Goal: Transaction & Acquisition: Purchase product/service

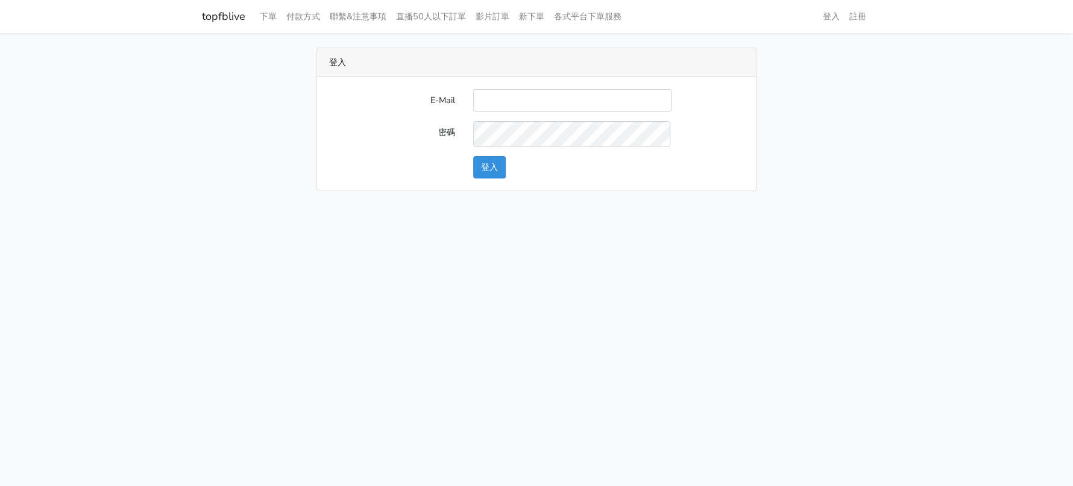
click at [546, 112] on input "E-Mail" at bounding box center [572, 100] width 198 height 22
type input "[EMAIL_ADDRESS][DOMAIN_NAME]"
click at [491, 178] on button "登入" at bounding box center [489, 167] width 33 height 22
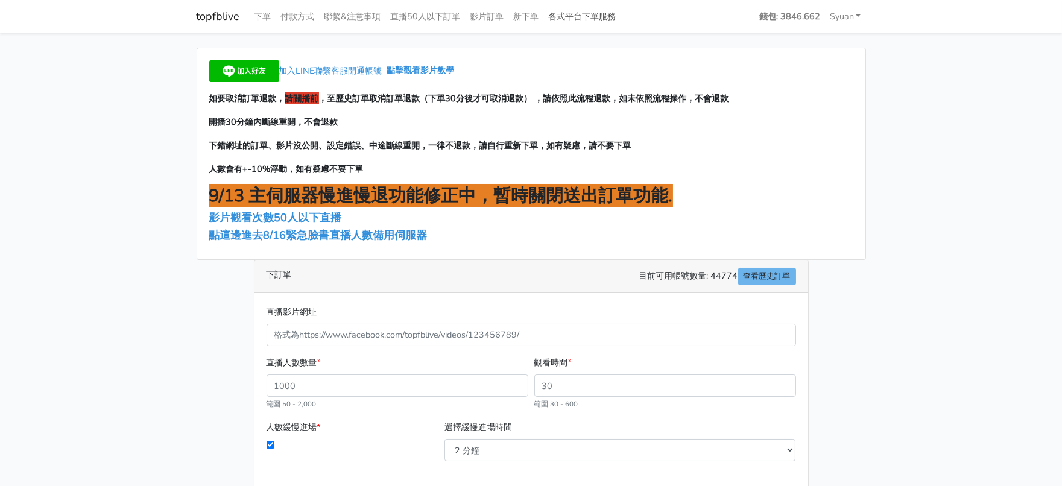
click at [621, 25] on link "各式平台下單服務" at bounding box center [582, 17] width 77 height 24
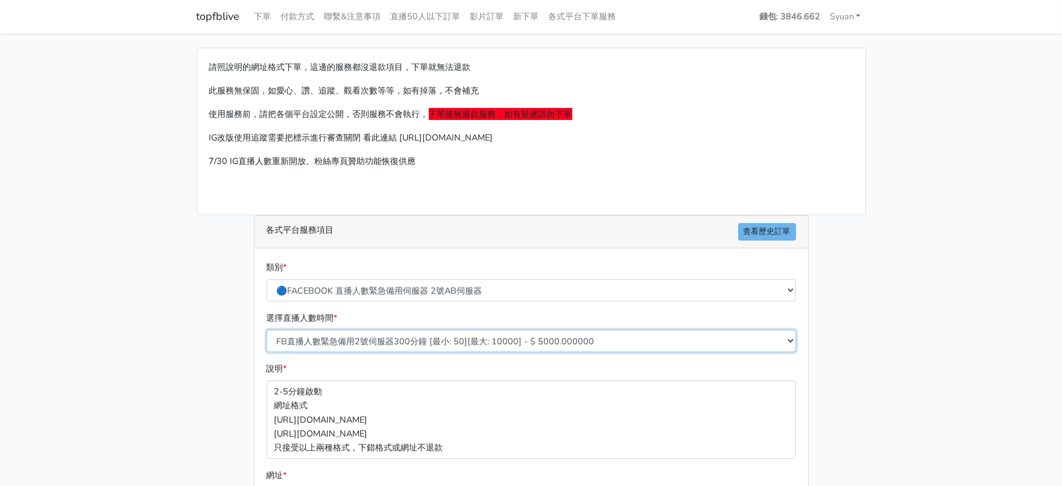
click at [422, 352] on select "FB直播人數緊急備用2號伺服器300分鐘 [最小: 50][最大: 10000] - $ 5000.000000 FB直播人數緊急備用2號伺服器60分鐘 [最…" at bounding box center [531, 341] width 529 height 22
click at [209, 308] on div "請照說明的網址格式下單，這邊的服務都沒退款項目，下單就無法退款 此服務無保固，如愛心、讚、追蹤、觀看次數等等，如有掉落，不會補充 使用服務前，請把各個平台設定…" at bounding box center [531, 358] width 687 height 620
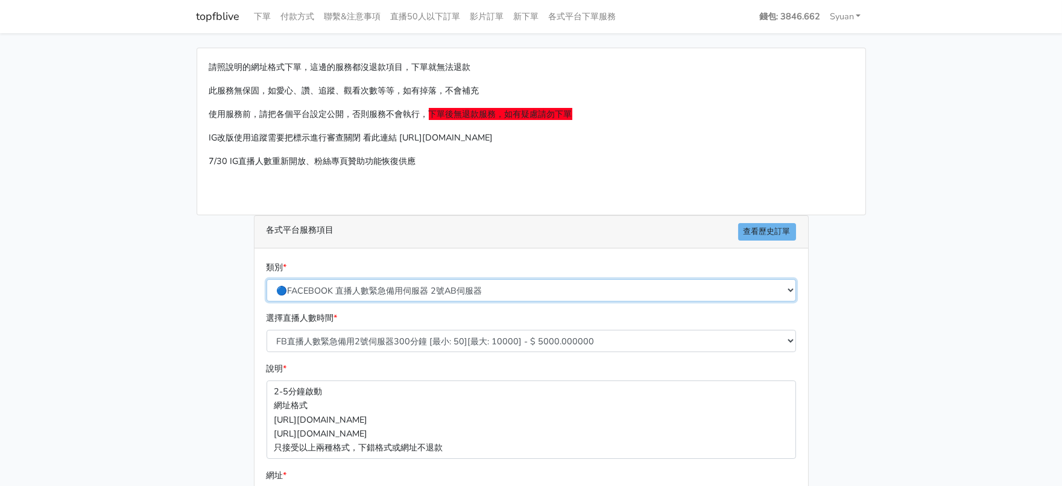
click at [453, 301] on select "🔵FACEBOOK 直播人數緊急備用伺服器 2號AB伺服器 🔵FACEBOOK 網軍專用貼文留言 安全保密 🔵9/30 FACEBOOK 直播人數緩慢進場緩慢…" at bounding box center [531, 290] width 529 height 22
click at [472, 301] on select "🔵FACEBOOK 直播人數緊急備用伺服器 2號AB伺服器 🔵FACEBOOK 網軍專用貼文留言 安全保密 🔵9/30 FACEBOOK 直播人數緩慢進場緩慢…" at bounding box center [531, 290] width 529 height 22
select select "🔵2/12新增FACEBOOK 直播人數緊急備用伺服器 SC伺服器"
click at [267, 301] on select "🔵FACEBOOK 直播人數緊急備用伺服器 2號AB伺服器 🔵FACEBOOK 網軍專用貼文留言 安全保密 🔵9/30 FACEBOOK 直播人數緩慢進場緩慢…" at bounding box center [531, 290] width 529 height 22
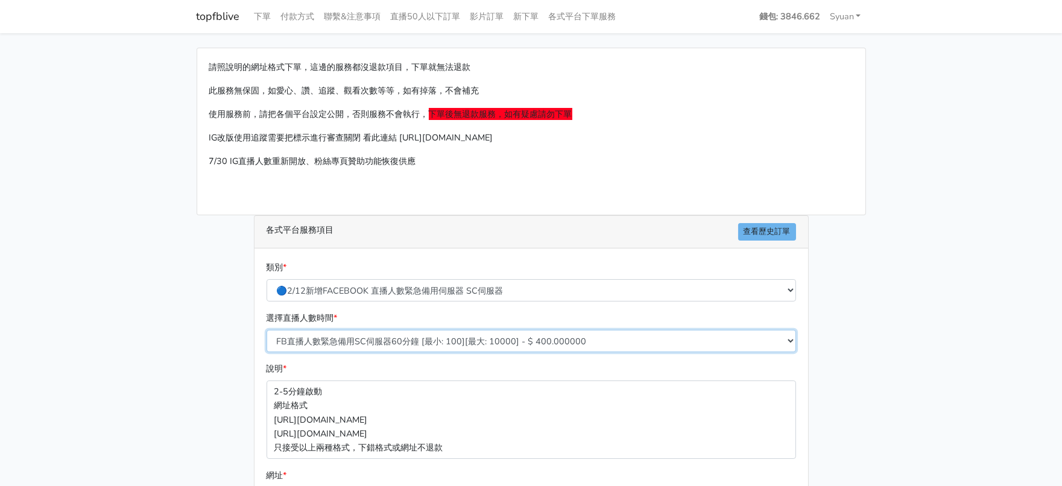
click at [368, 352] on select "FB直播人數緊急備用SC伺服器60分鐘 [最小: 100][最大: 10000] - $ 400.000000 FB直播人數緊急備用SC伺服器120分鐘 [最…" at bounding box center [531, 341] width 529 height 22
select select "636"
click at [267, 352] on select "FB直播人數緊急備用SC伺服器60分鐘 [最小: 100][最大: 10000] - $ 400.000000 FB直播人數緊急備用SC伺服器120分鐘 [最…" at bounding box center [531, 341] width 529 height 22
click at [107, 364] on main "請照說明的網址格式下單，這邊的服務都沒退款項目，下單就無法退款 此服務無保固，如愛心、讚、追蹤、觀看次數等等，如有掉落，不會補充 使用服務前，請把各個平台設定…" at bounding box center [531, 357] width 1062 height 649
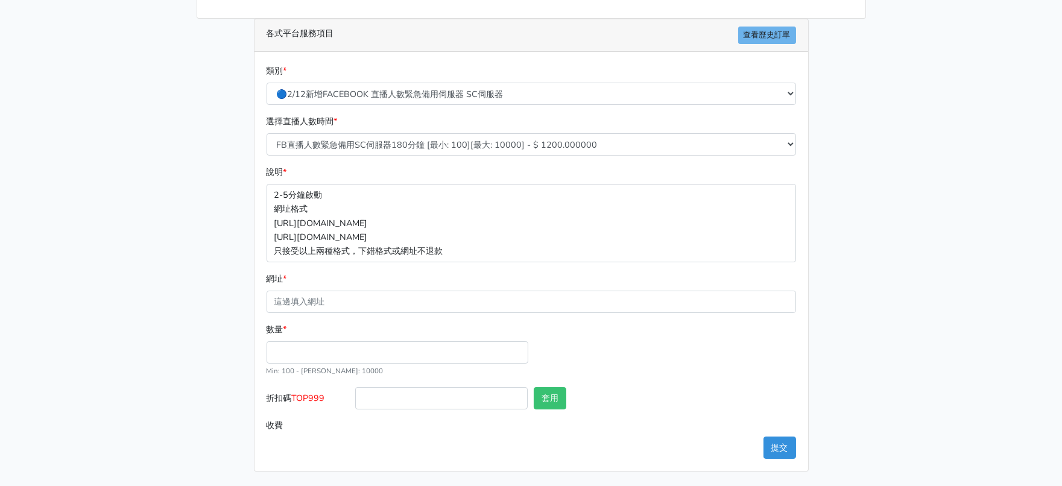
scroll to position [226, 0]
click at [312, 364] on input "數量 *" at bounding box center [398, 352] width 262 height 22
type input "300"
type input "360.000"
click at [324, 414] on label "折扣碼 TOP999" at bounding box center [307, 400] width 89 height 27
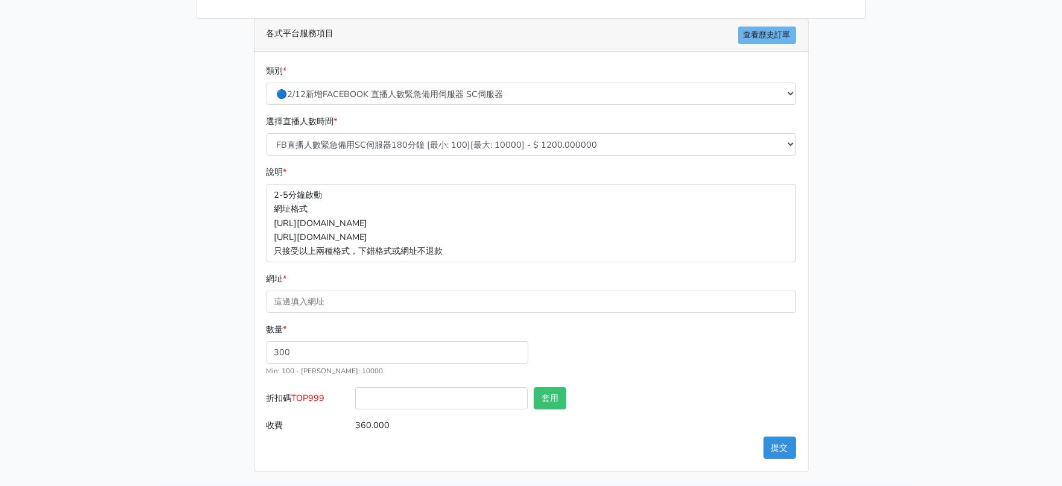
click at [355, 409] on input "折扣碼 TOP999" at bounding box center [441, 398] width 172 height 22
click at [324, 404] on span "TOP999" at bounding box center [308, 398] width 33 height 12
click at [355, 409] on input "折扣碼 TOP999" at bounding box center [441, 398] width 172 height 22
click at [309, 404] on span "TOP999" at bounding box center [308, 398] width 33 height 12
click at [355, 409] on input "折扣碼 TOP999" at bounding box center [441, 398] width 172 height 22
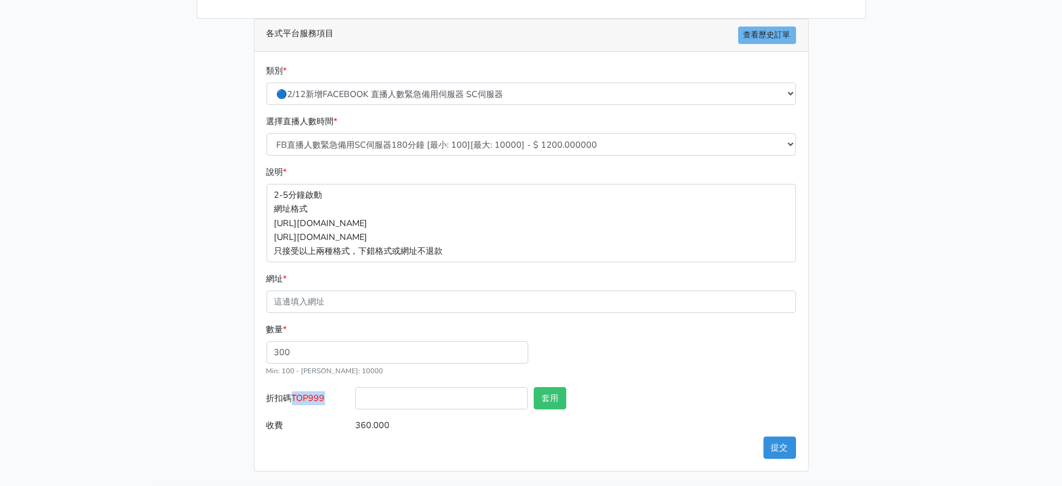
click at [309, 404] on span "TOP999" at bounding box center [308, 398] width 33 height 12
click at [355, 409] on input "折扣碼 TOP999" at bounding box center [441, 398] width 172 height 22
copy span "TOP999"
drag, startPoint x: 437, startPoint y: 442, endPoint x: 479, endPoint y: 440, distance: 41.7
click at [437, 409] on input "折扣碼 TOP999" at bounding box center [441, 398] width 172 height 22
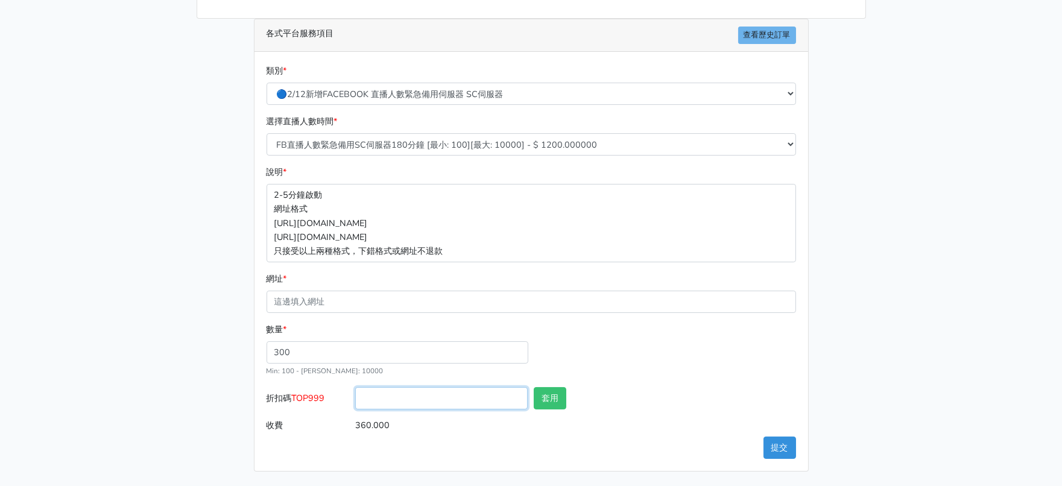
paste input "TOP999"
type input "TOP999"
click at [546, 409] on button "套用" at bounding box center [550, 398] width 33 height 22
type input "套用失敗"
click at [821, 385] on div "請照說明的網址格式下單，這邊的服務都沒退款項目，下單就無法退款 此服務無保固，如愛心、讚、追蹤、觀看次數等等，如有掉落，不會補充 使用服務前，請把各個平台設定…" at bounding box center [531, 161] width 687 height 620
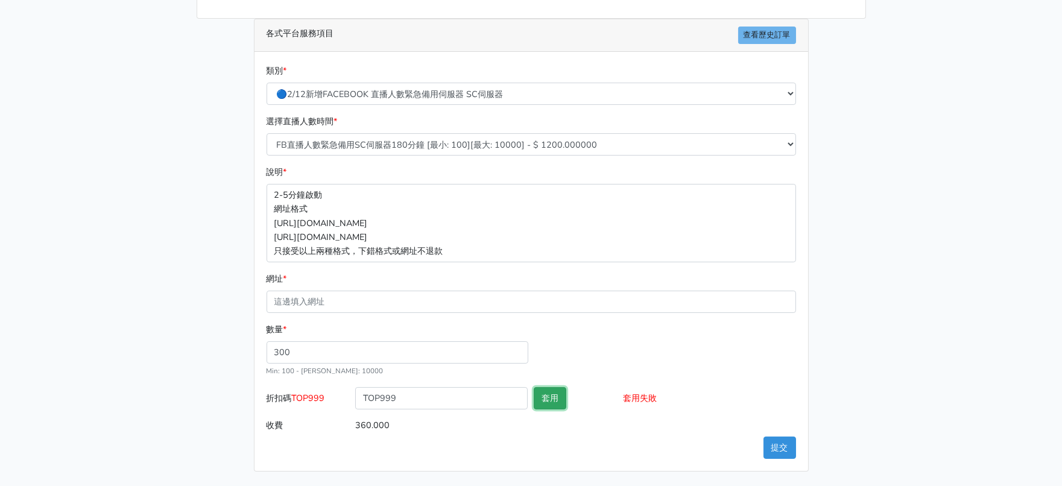
click at [566, 409] on button "套用" at bounding box center [550, 398] width 33 height 22
click at [949, 350] on main "請照說明的網址格式下單，這邊的服務都沒退款項目，下單就無法退款 此服務無保固，如愛心、讚、追蹤、觀看次數等等，如有掉落，不會補充 使用服務前，請把各個平台設定…" at bounding box center [531, 161] width 1062 height 649
